Goal: Transaction & Acquisition: Purchase product/service

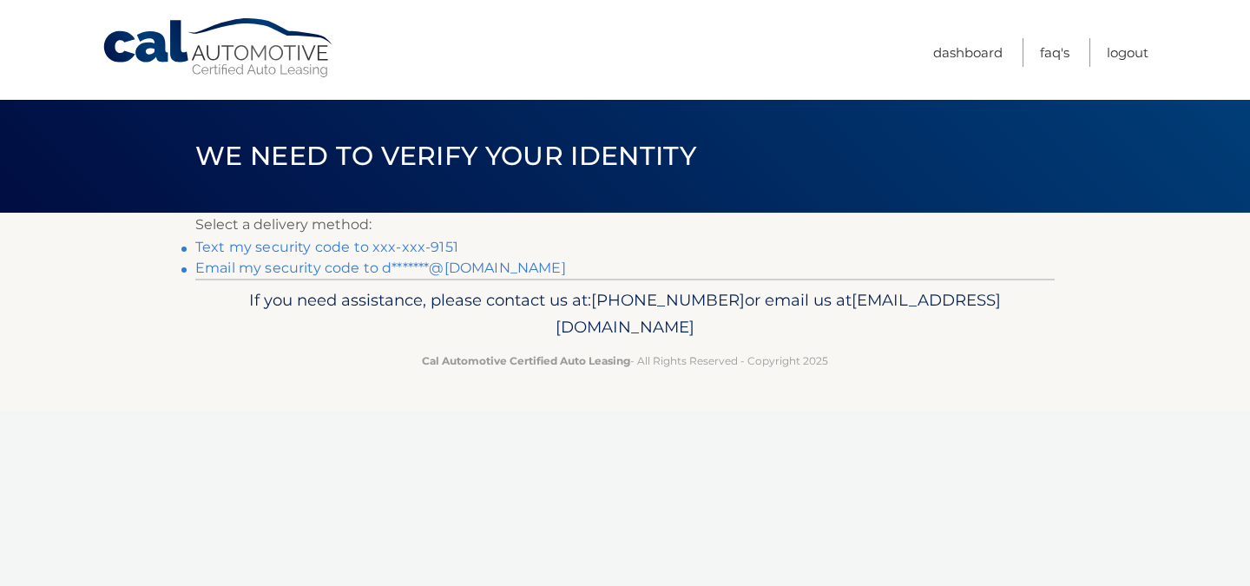
click at [397, 247] on link "Text my security code to xxx-xxx-9151" at bounding box center [326, 247] width 263 height 16
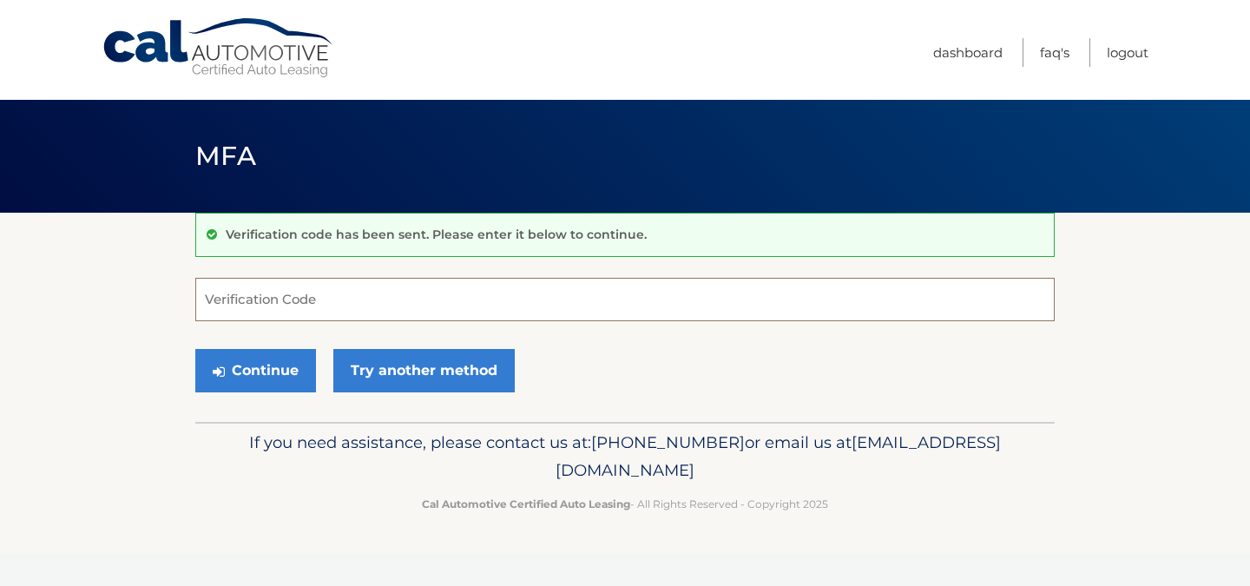
click at [314, 309] on input "Verification Code" at bounding box center [624, 299] width 859 height 43
type input "622103"
click at [296, 377] on button "Continue" at bounding box center [255, 370] width 121 height 43
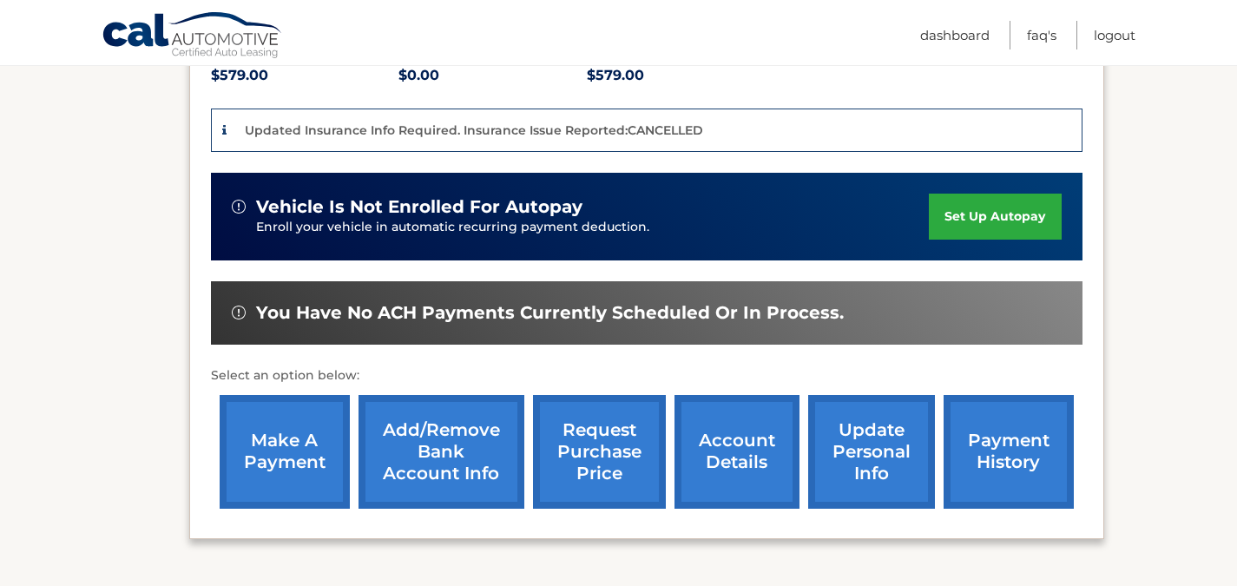
scroll to position [424, 0]
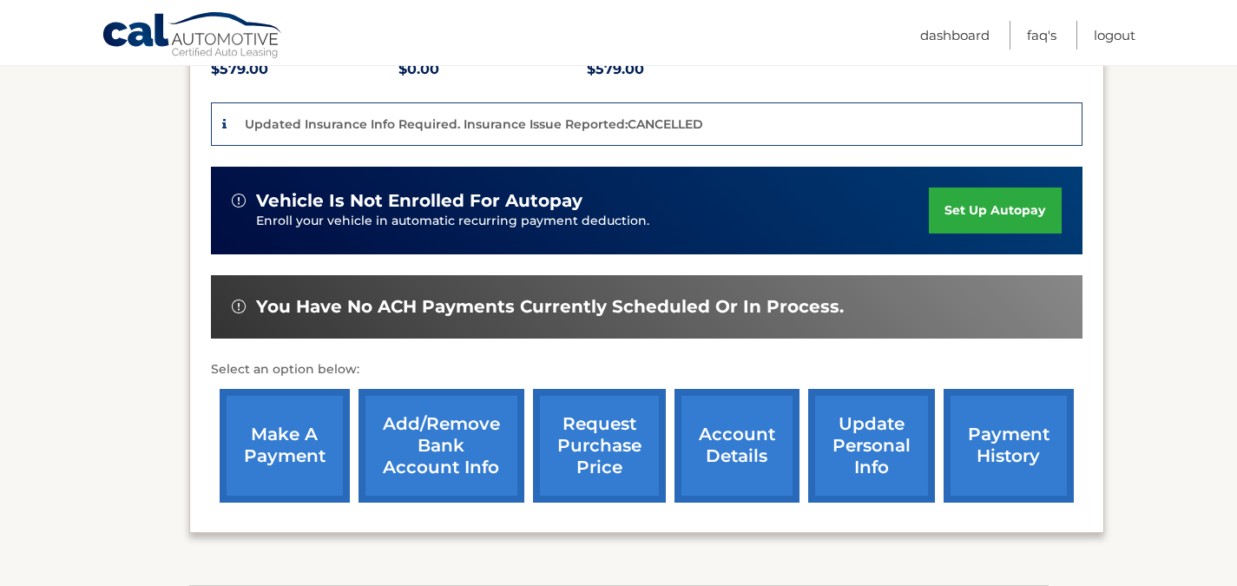
click at [326, 413] on link "make a payment" at bounding box center [285, 446] width 130 height 114
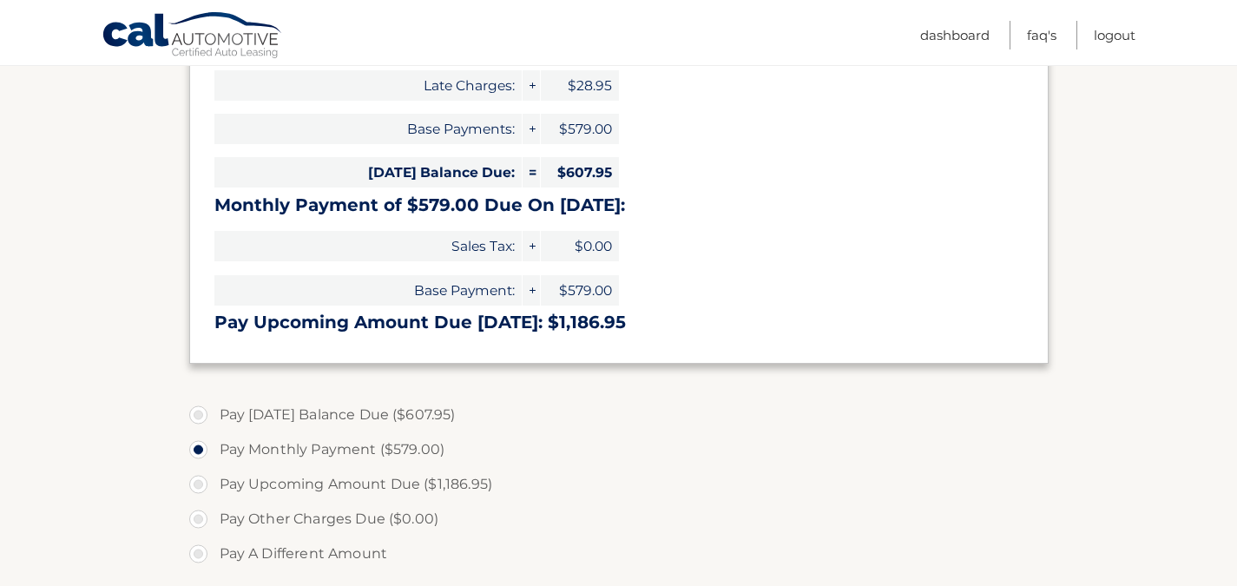
scroll to position [323, 0]
click at [199, 417] on label "Pay Today's Balance Due ($607.95)" at bounding box center [618, 413] width 859 height 35
click at [199, 417] on input "Pay Today's Balance Due ($607.95)" at bounding box center [204, 410] width 17 height 28
radio input "true"
type input "607.95"
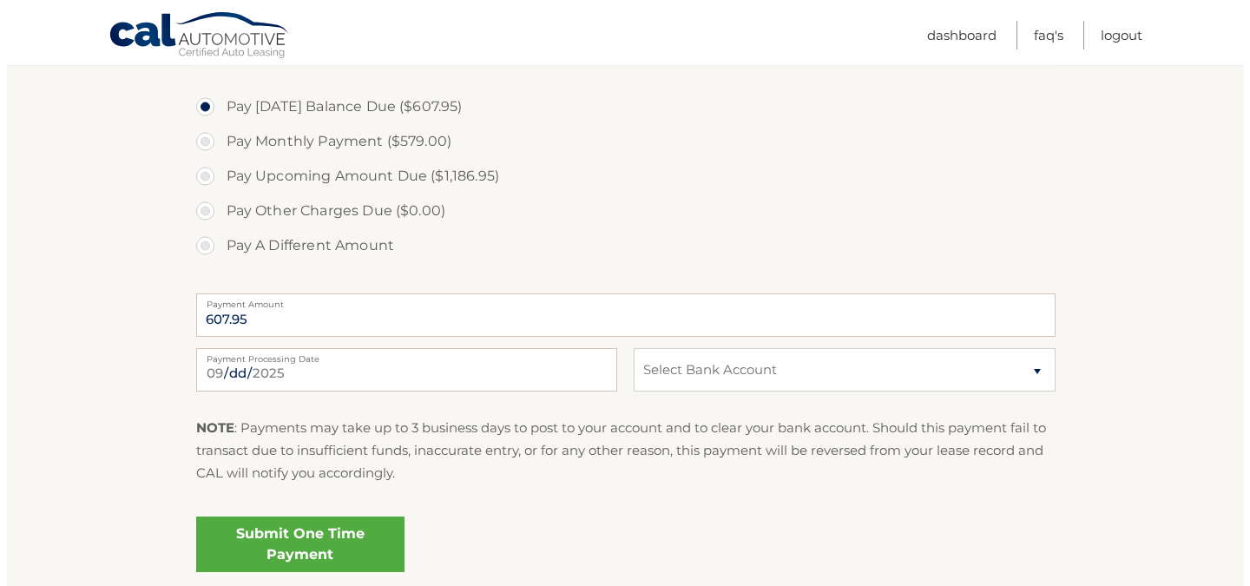
scroll to position [634, 0]
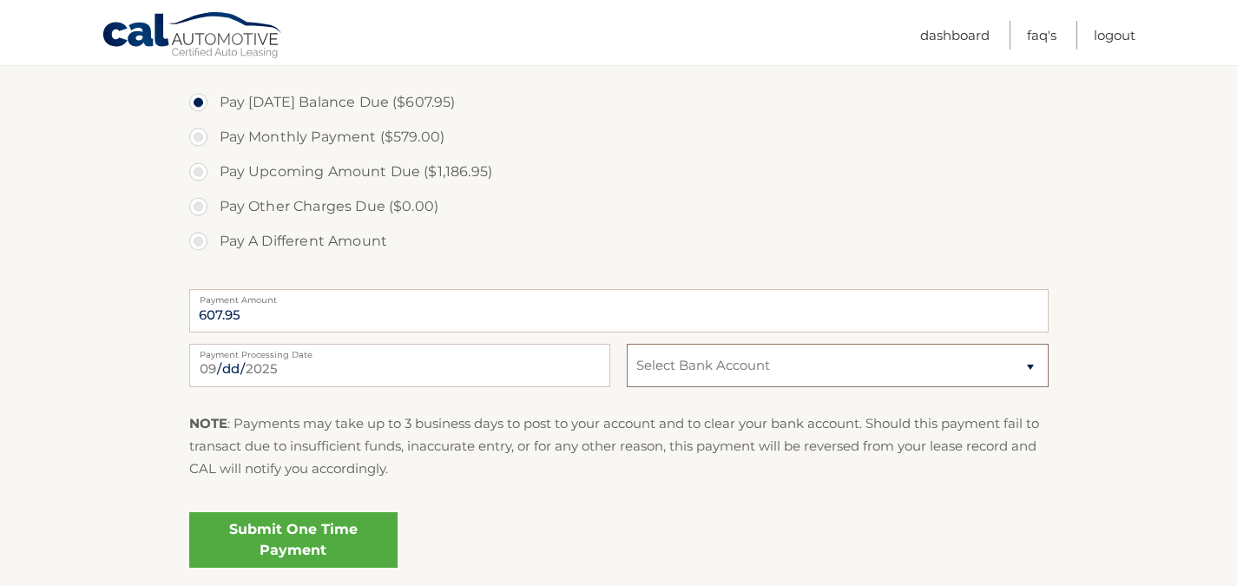
click at [779, 362] on select "Select Bank Account Checking JPMORGAN CHASE BANK, NA *****9737 Checking CAPITAL…" at bounding box center [837, 365] width 421 height 43
select select "OTI0OTc5MGEtNTRlZC00NmIwLTk1OWMtOGZjNDRiMzUzOTk3"
click at [627, 344] on select "Select Bank Account Checking JPMORGAN CHASE BANK, NA *****9737 Checking CAPITAL…" at bounding box center [837, 365] width 421 height 43
click at [287, 540] on link "Submit One Time Payment" at bounding box center [293, 540] width 208 height 56
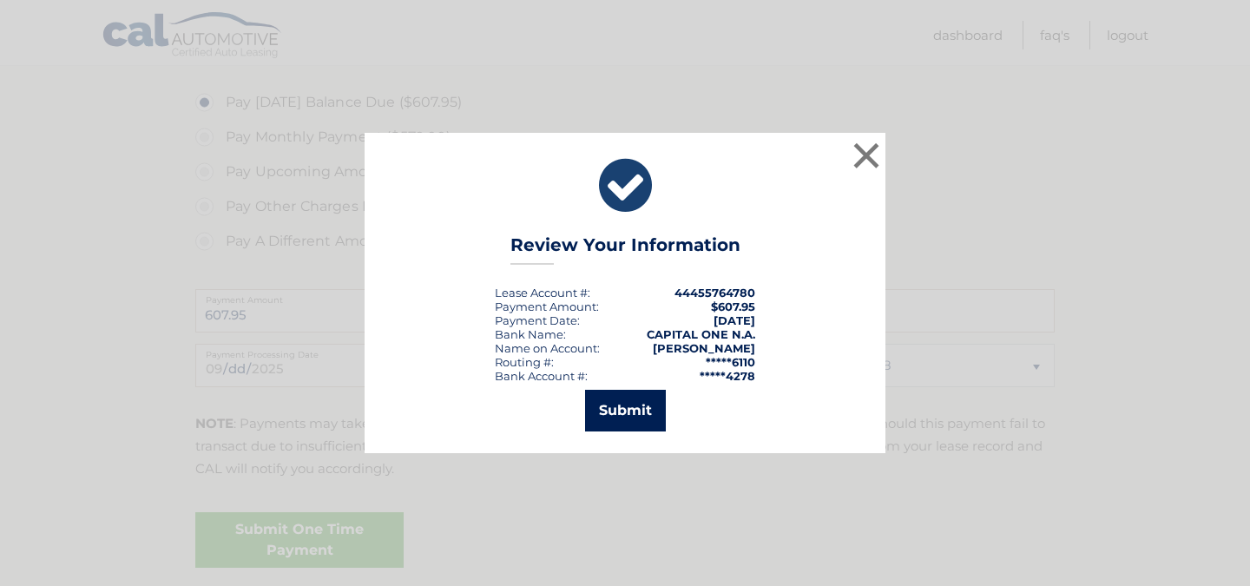
click at [622, 411] on button "Submit" at bounding box center [625, 411] width 81 height 42
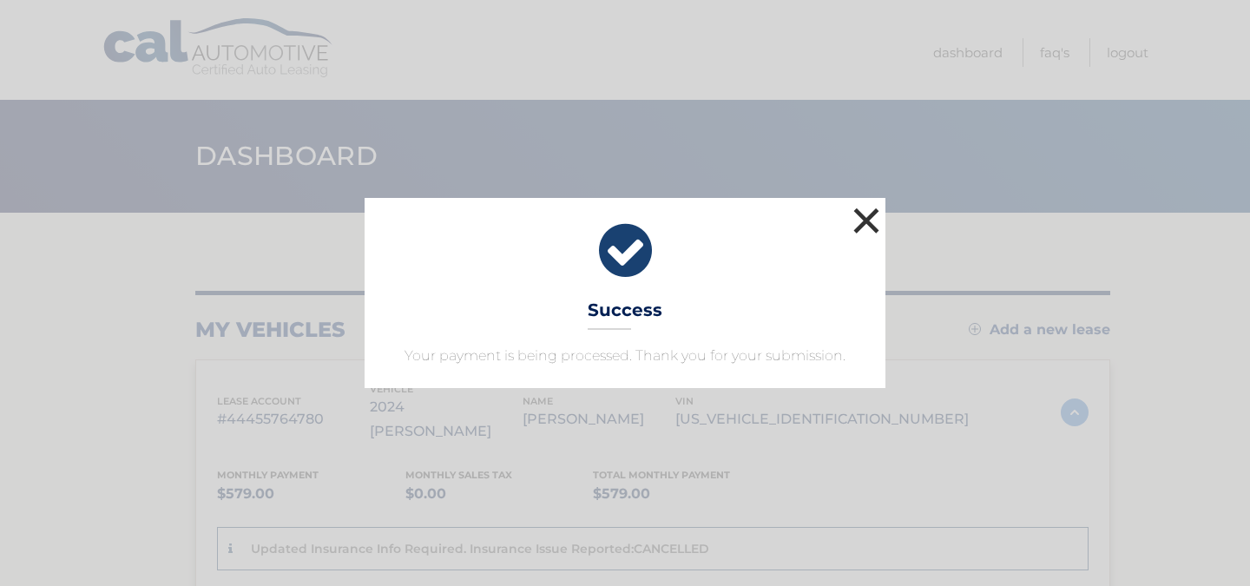
click at [865, 219] on button "×" at bounding box center [866, 220] width 35 height 35
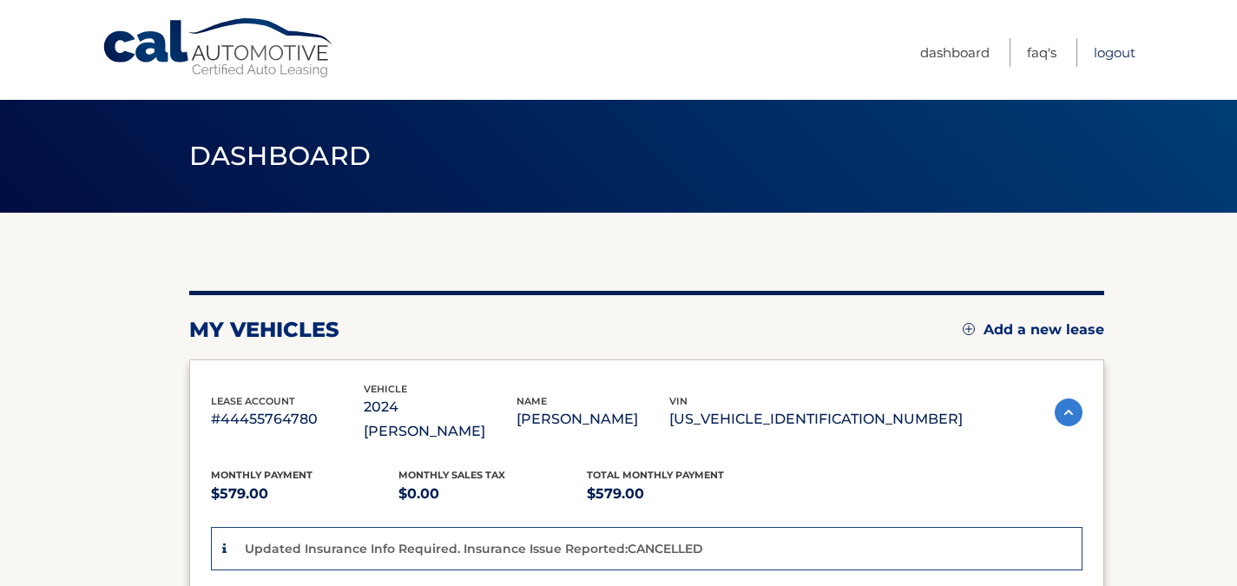
click at [1116, 55] on link "Logout" at bounding box center [1115, 52] width 42 height 29
